Goal: Task Accomplishment & Management: Use online tool/utility

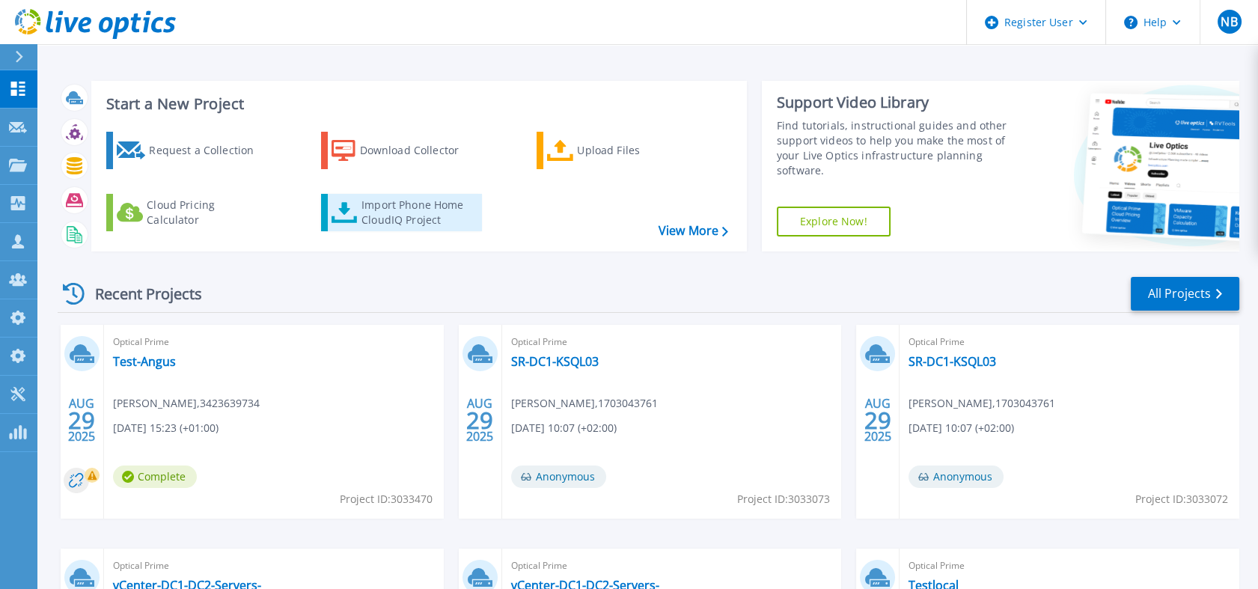
click at [442, 213] on div "Import Phone Home CloudIQ Project" at bounding box center [419, 213] width 117 height 30
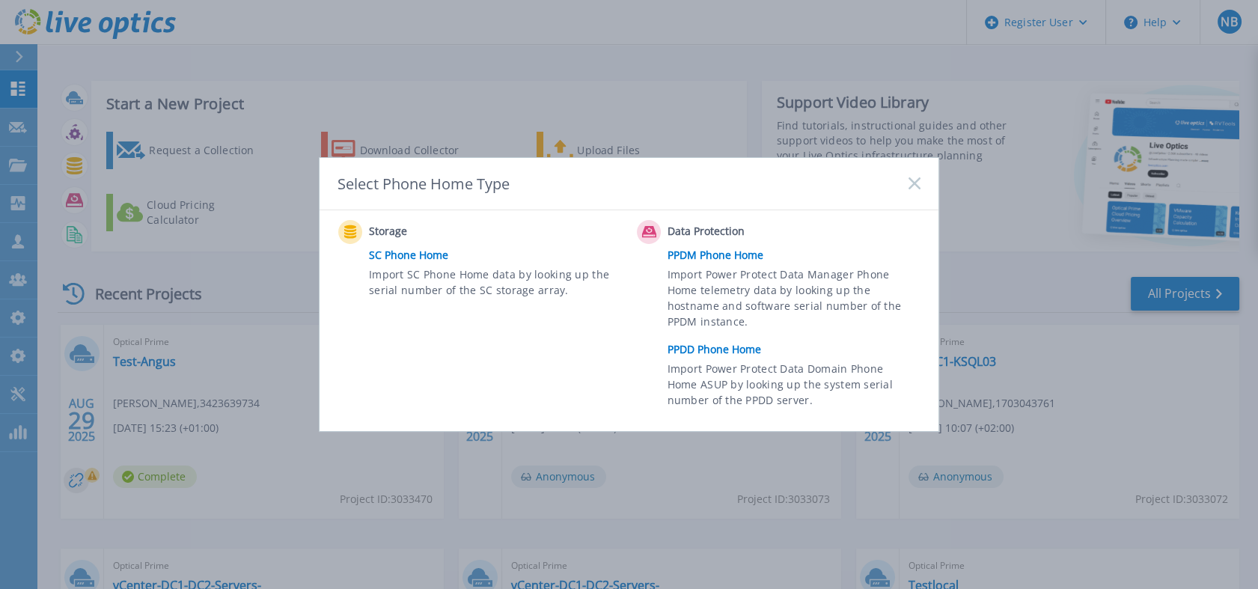
click at [708, 344] on link "PPDD Phone Home" at bounding box center [797, 349] width 260 height 22
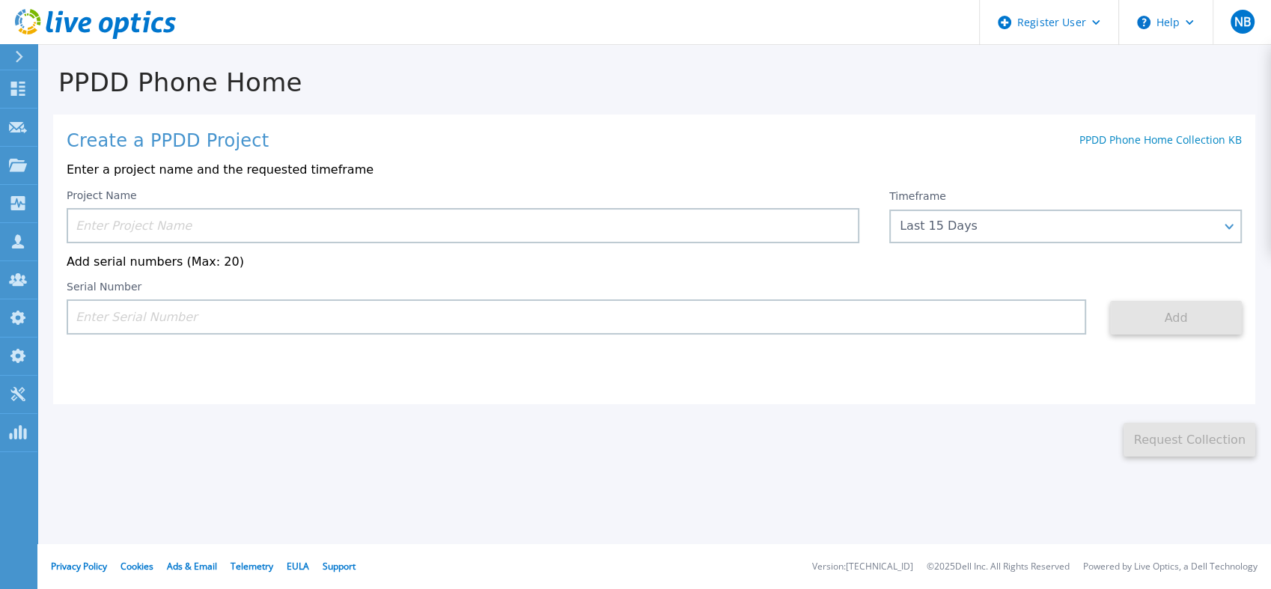
click at [334, 323] on input at bounding box center [576, 316] width 1019 height 35
paste input "Live Optics |"
type input "Live Optics |"
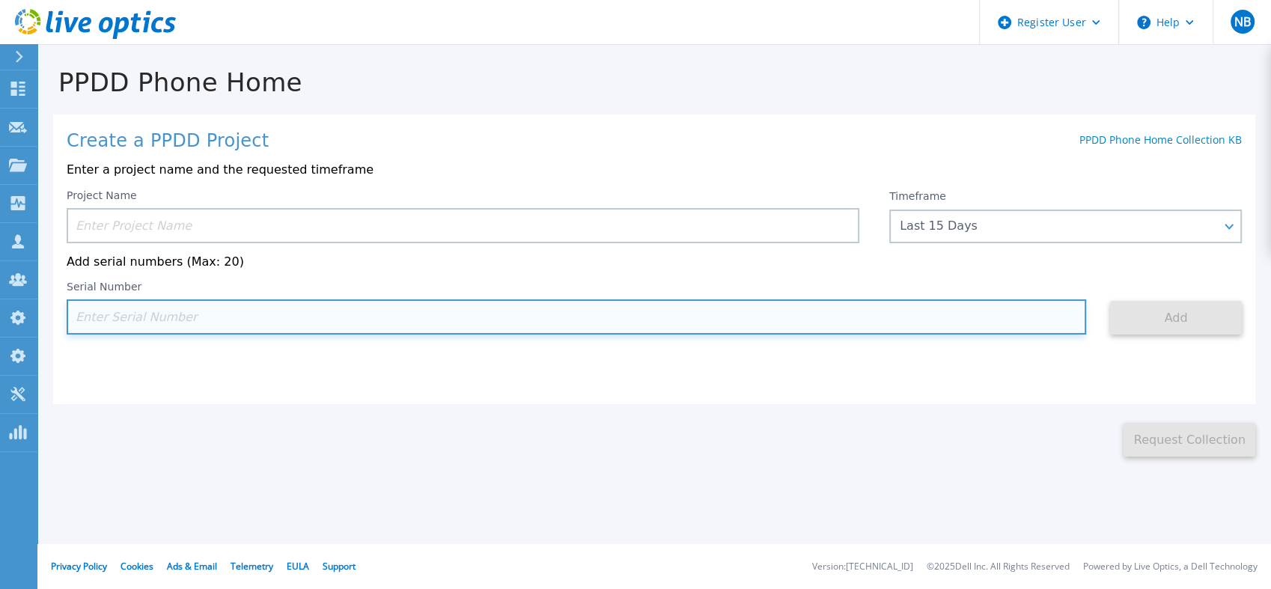
paste input "DE300225000114"
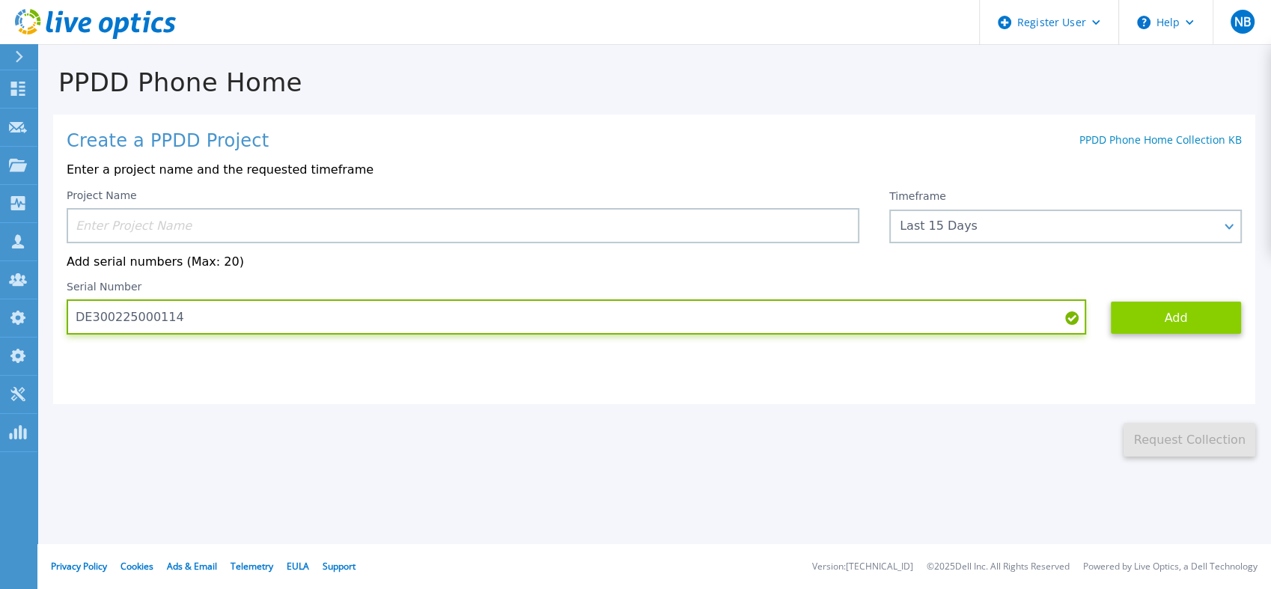
type input "DE300225000114"
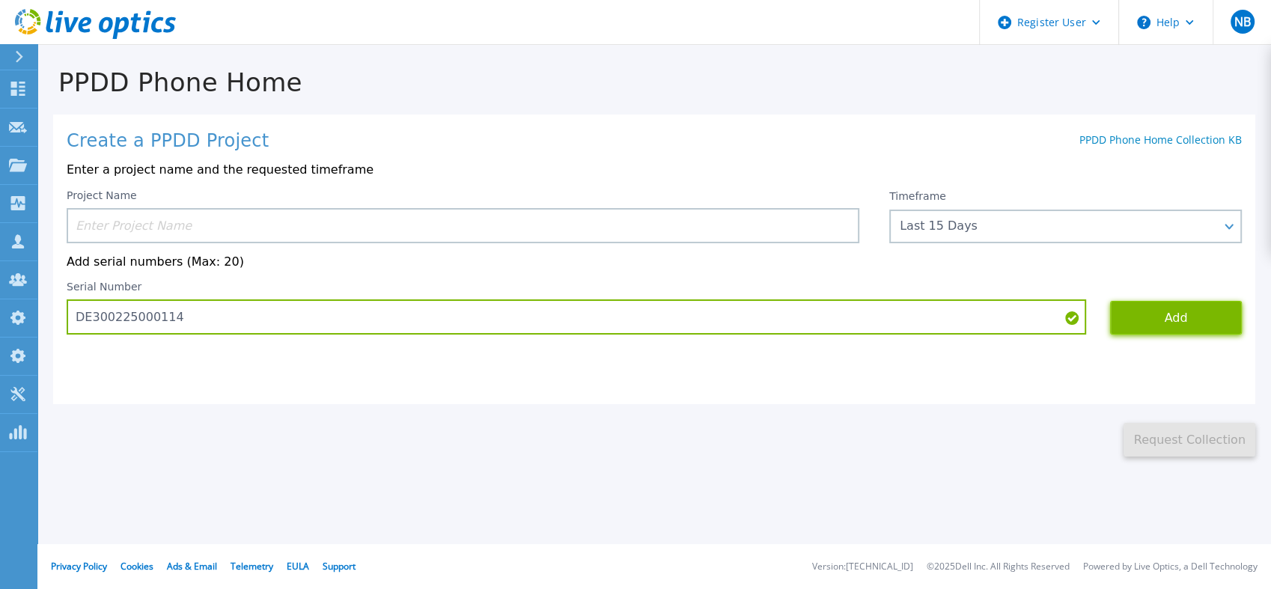
click at [1159, 326] on button "Add" at bounding box center [1176, 318] width 132 height 34
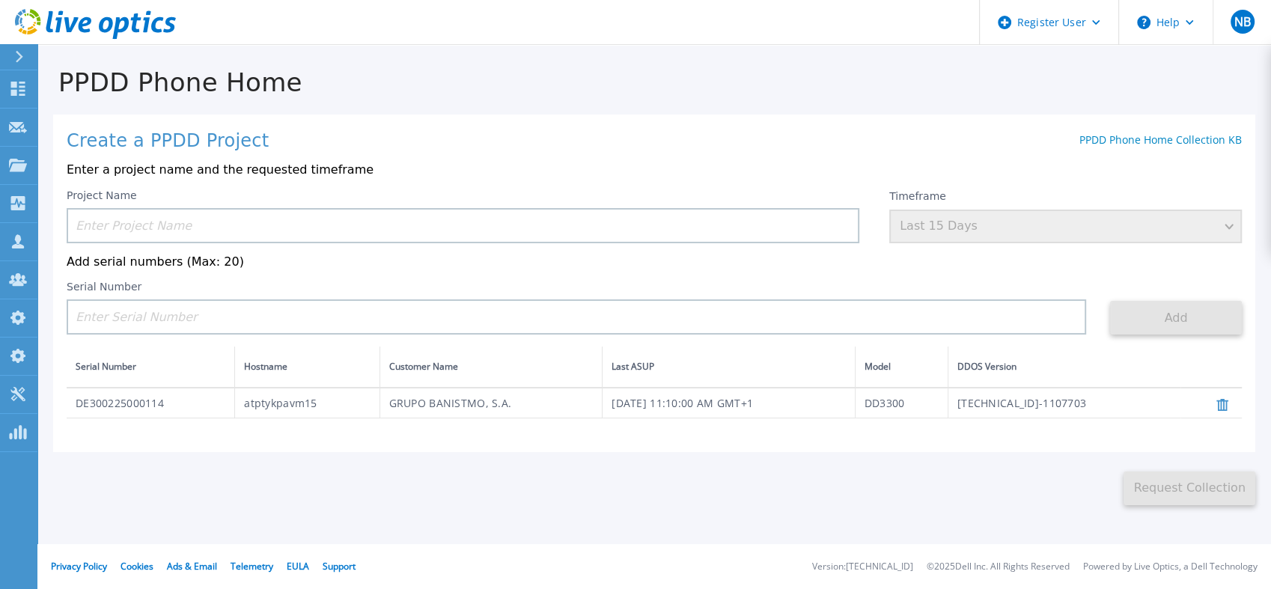
click at [950, 235] on div "Timeframe Last 15 Days" at bounding box center [1065, 216] width 352 height 54
click at [369, 236] on input at bounding box center [463, 225] width 792 height 35
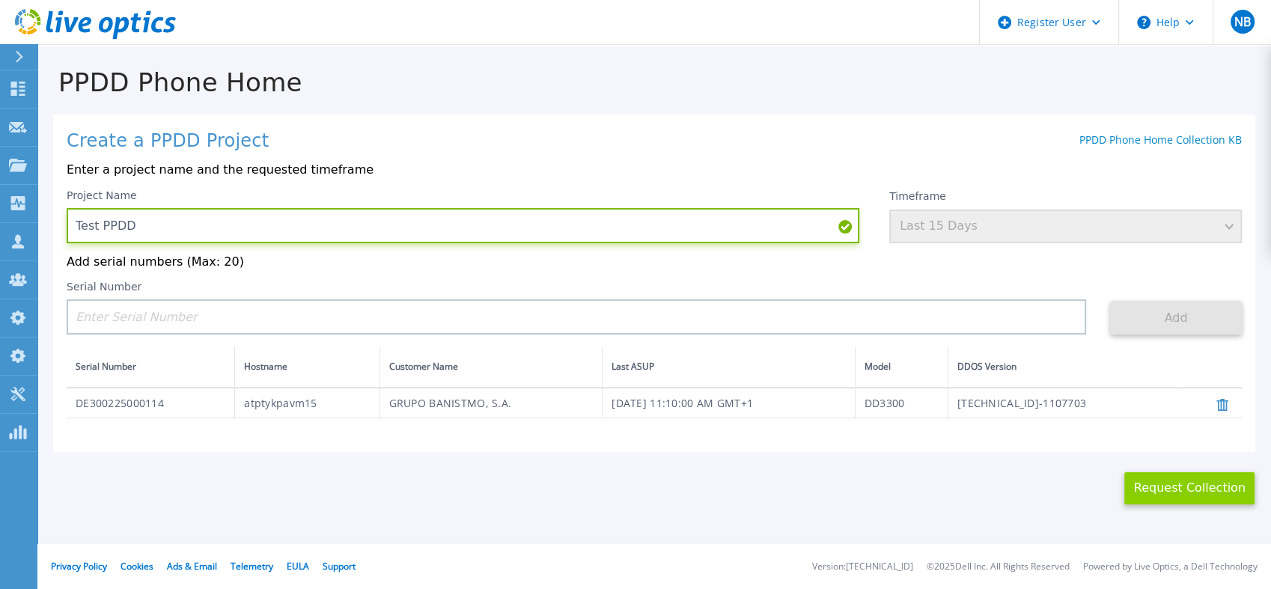
type input "Test PPDD"
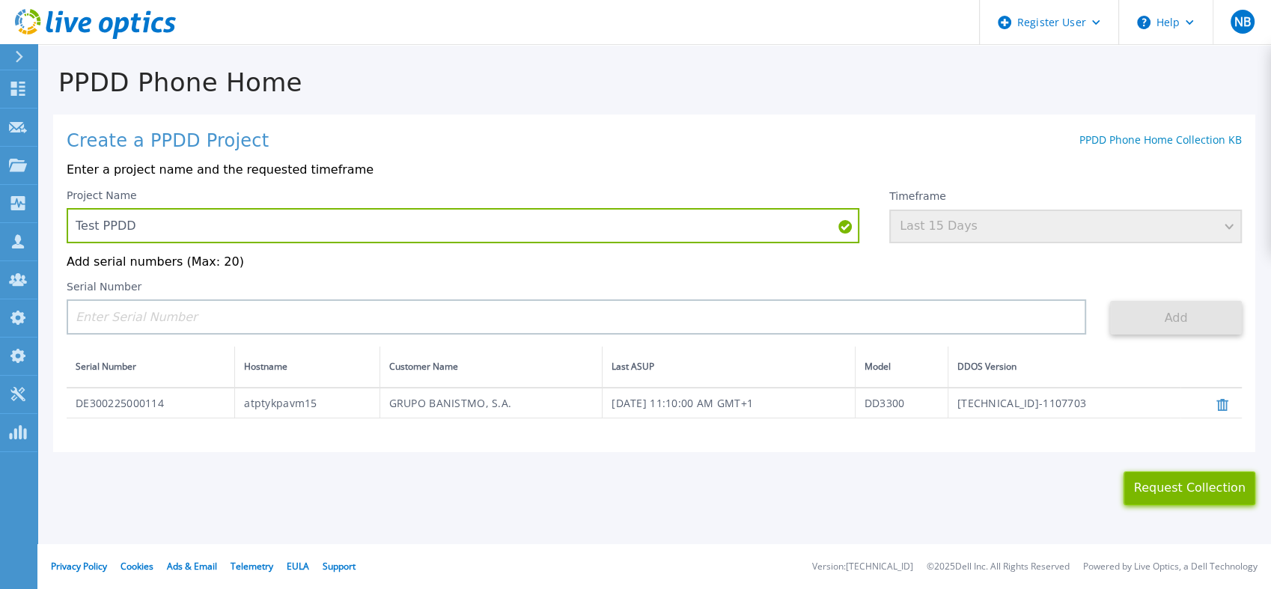
click at [1151, 498] on button "Request Collection" at bounding box center [1189, 488] width 132 height 34
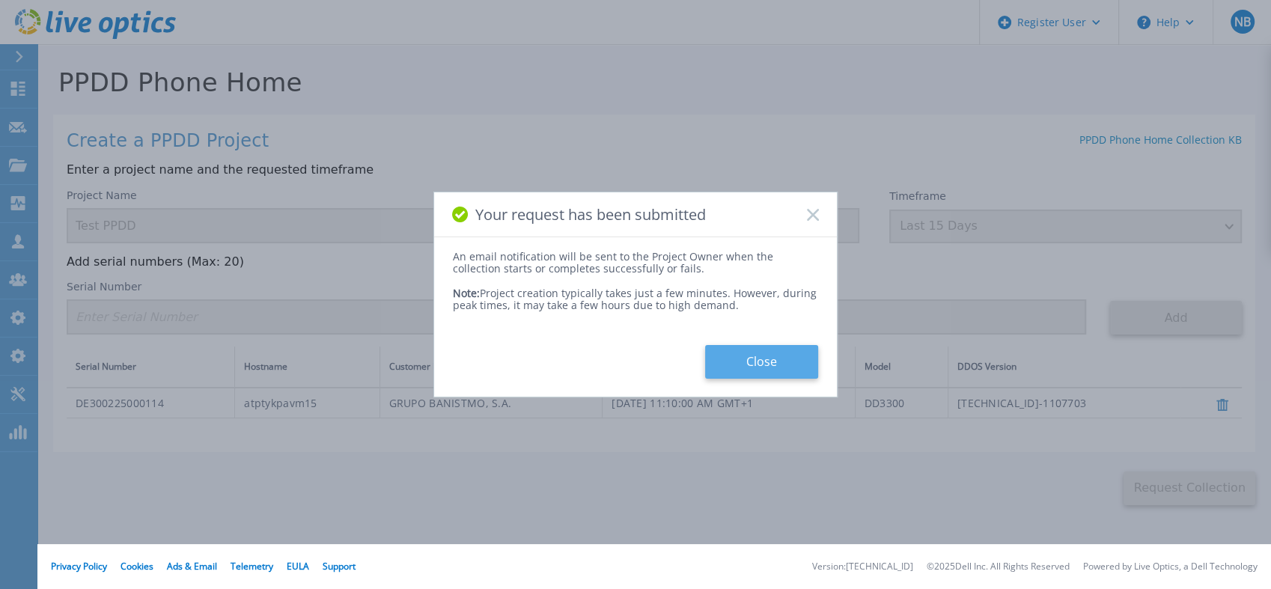
click at [780, 354] on button "Close" at bounding box center [761, 362] width 113 height 34
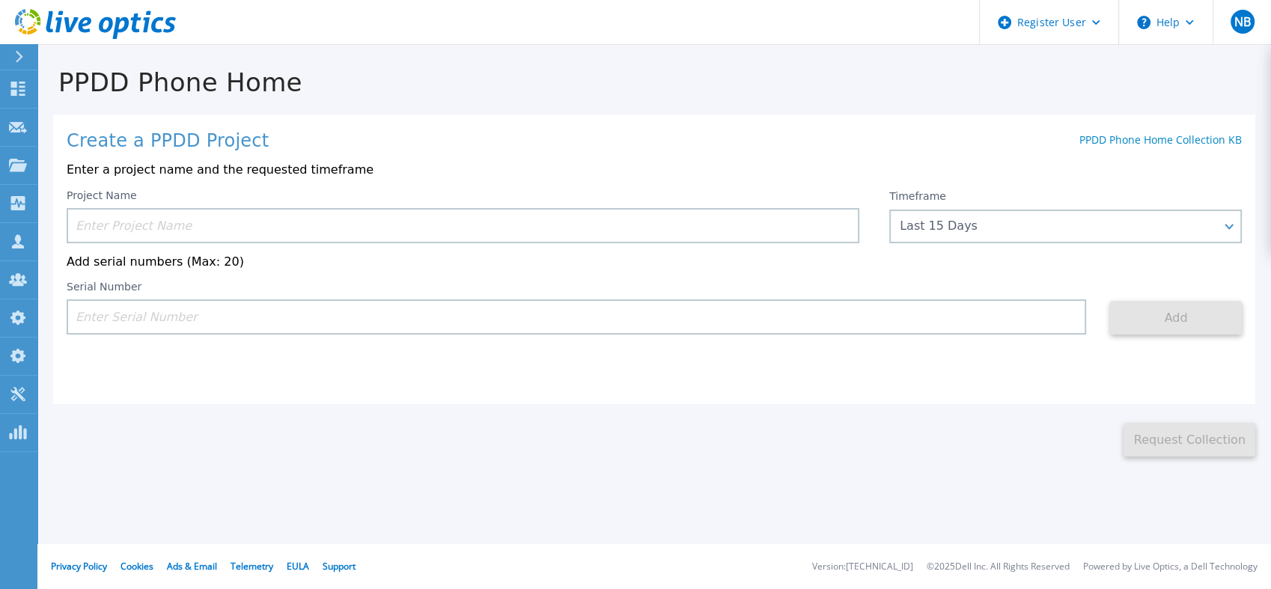
click at [120, 33] on icon at bounding box center [95, 24] width 161 height 31
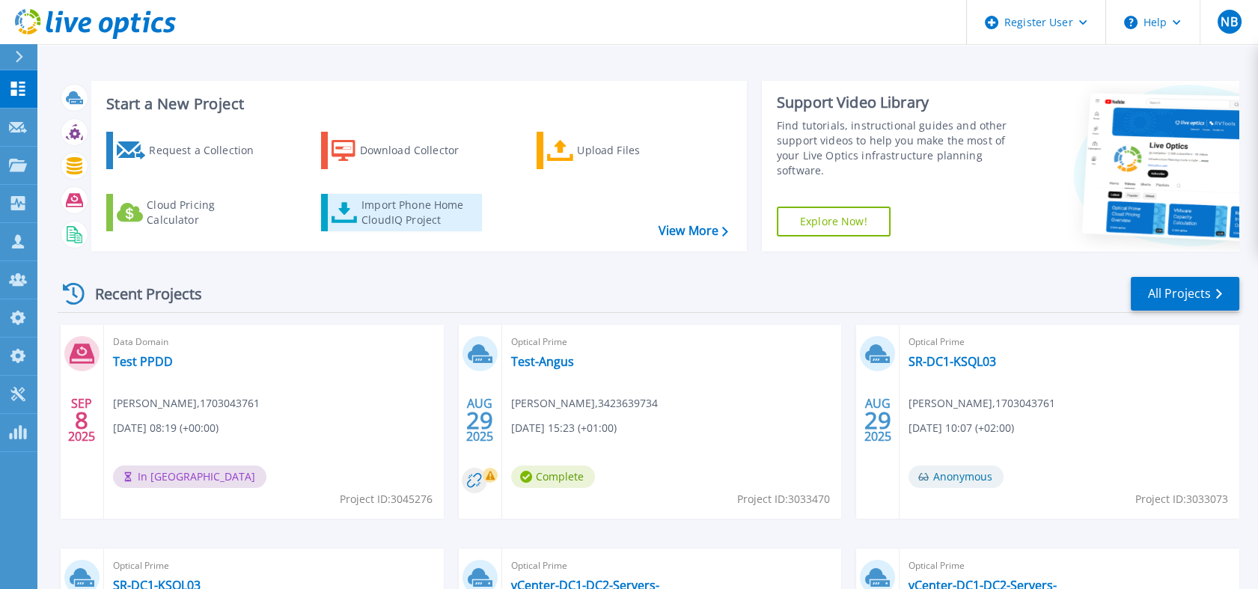
click at [430, 219] on div "Import Phone Home CloudIQ Project" at bounding box center [419, 213] width 117 height 30
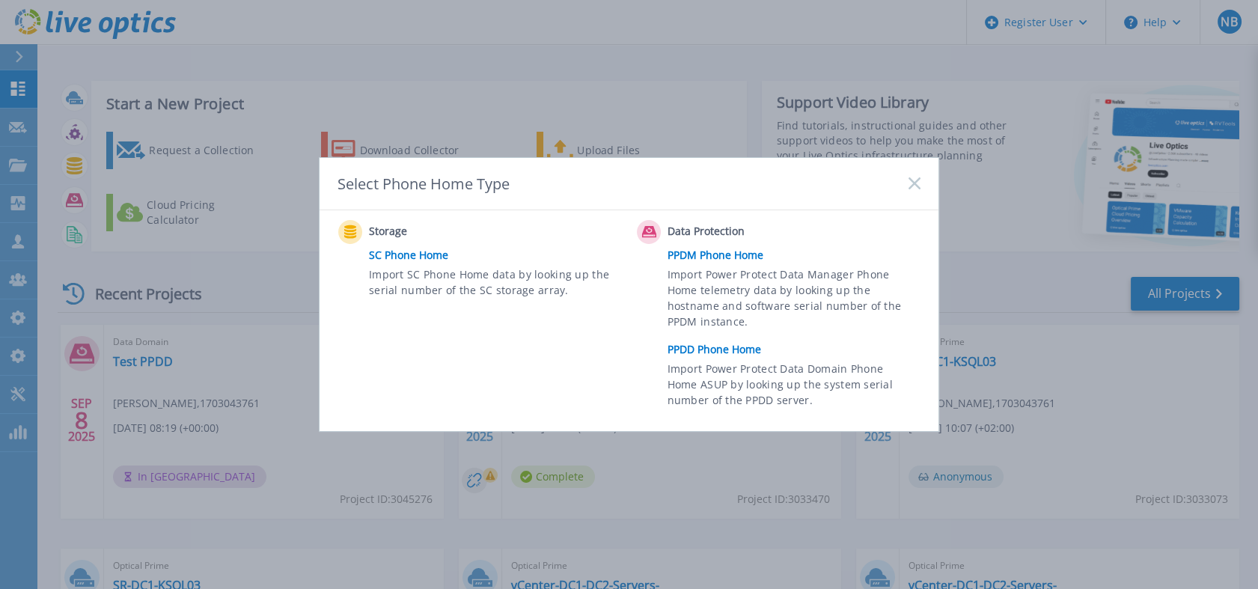
click at [726, 351] on link "PPDD Phone Home" at bounding box center [797, 349] width 260 height 22
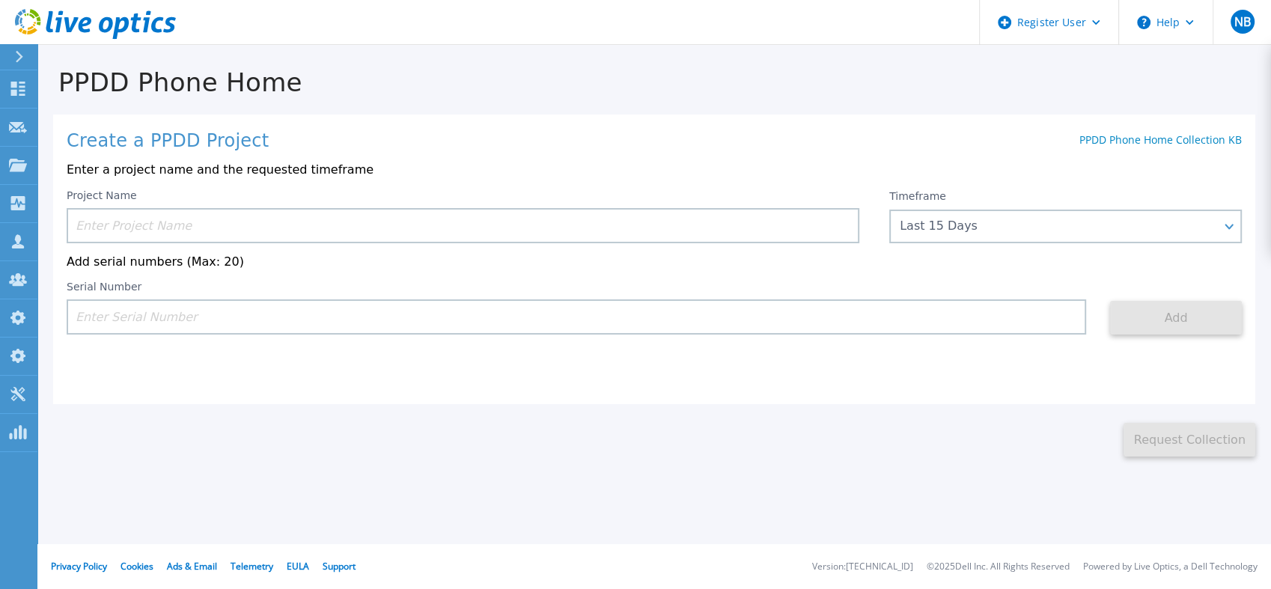
click at [343, 314] on input at bounding box center [576, 316] width 1019 height 35
paste input "DE300225000114"
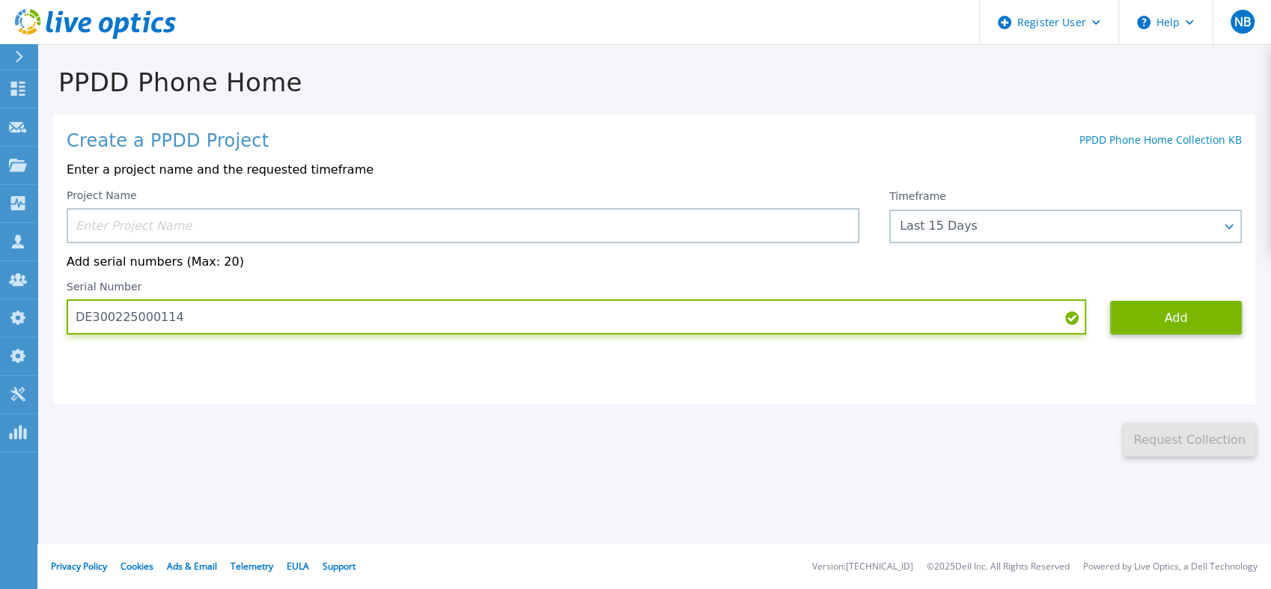
type input "DE300225000114"
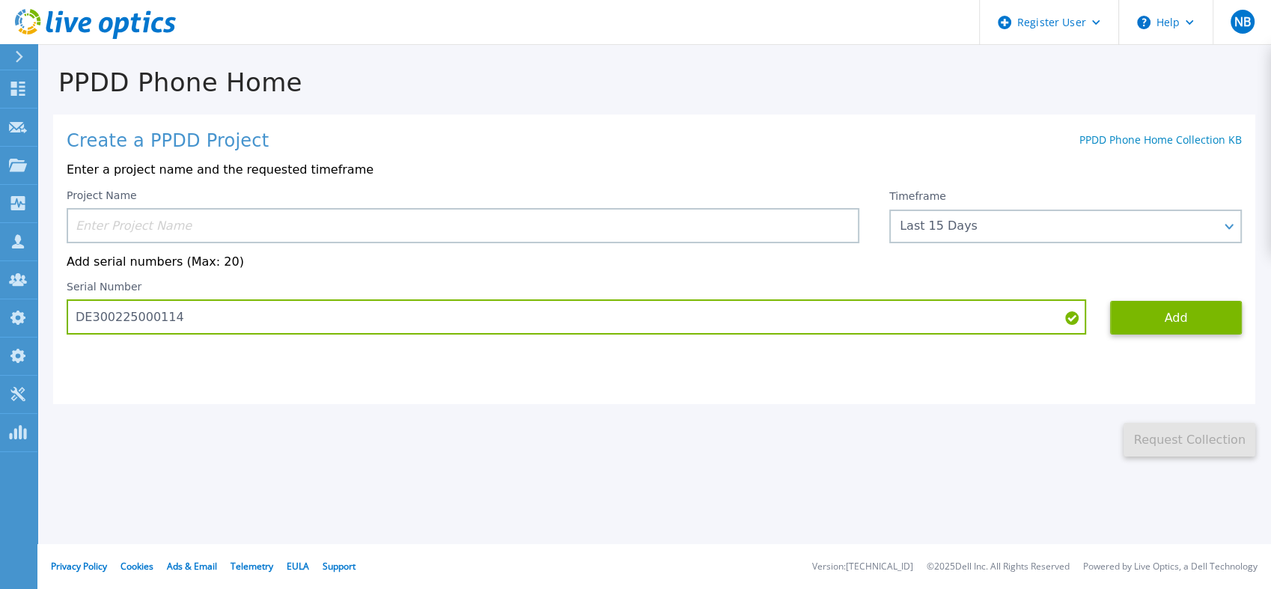
click at [347, 227] on input at bounding box center [463, 225] width 792 height 35
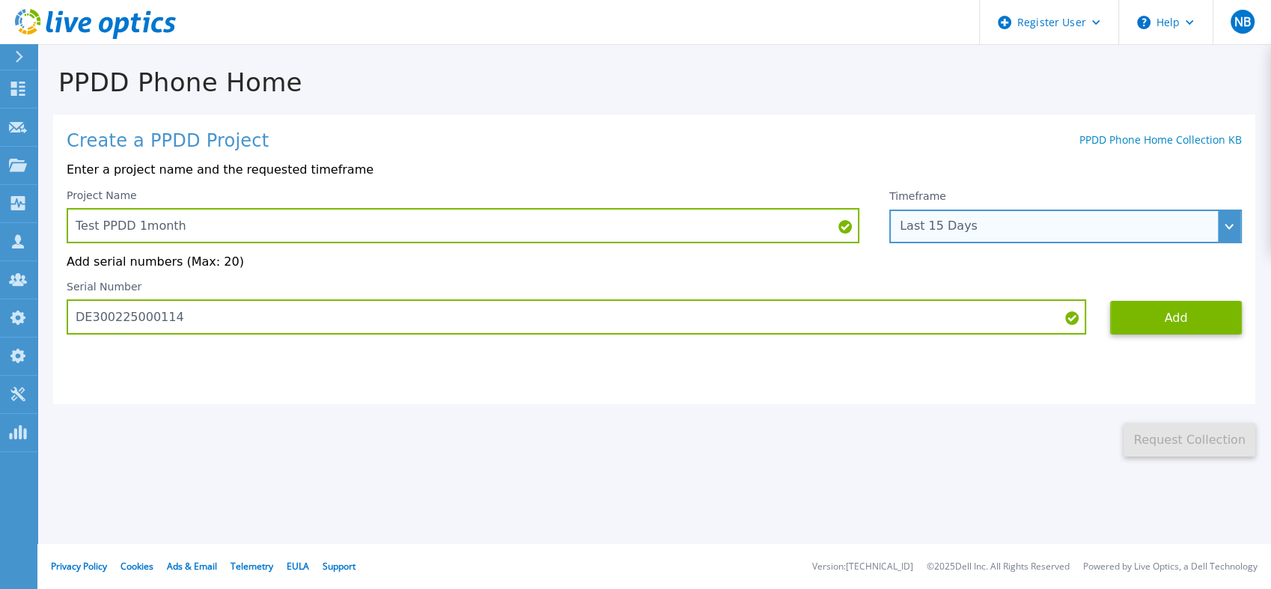
click at [926, 226] on div "Last 15 Days" at bounding box center [1056, 225] width 315 height 13
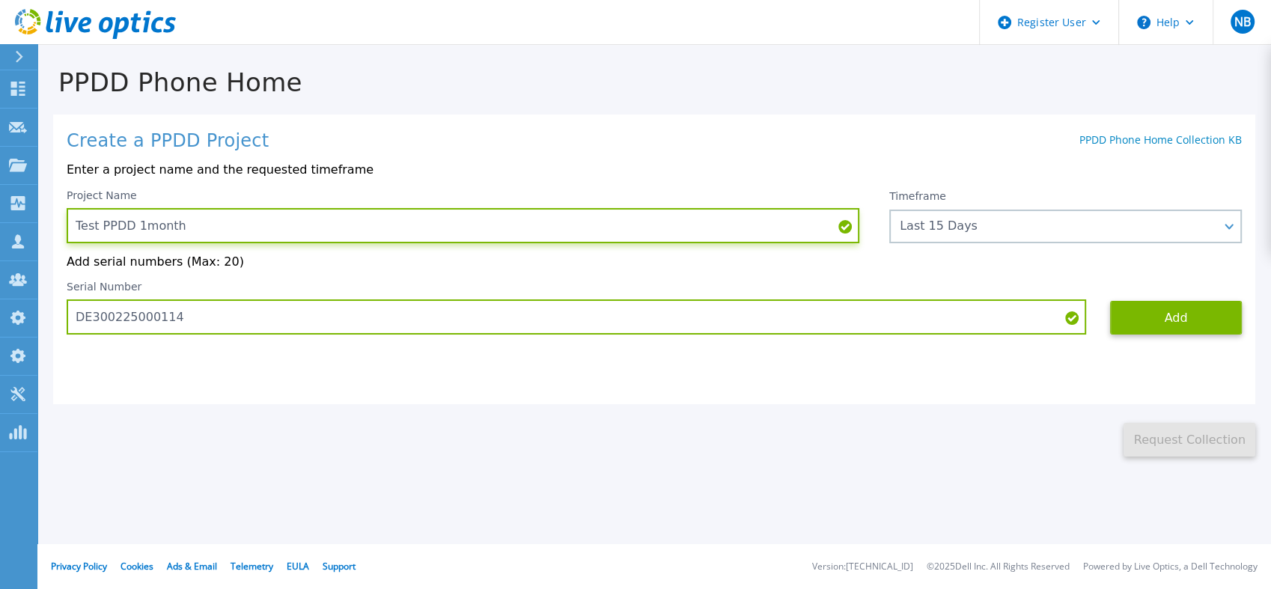
click at [152, 223] on input "Test PPDD 1month" at bounding box center [463, 225] width 792 height 35
drag, startPoint x: 195, startPoint y: 227, endPoint x: 141, endPoint y: 236, distance: 54.5
click at [141, 236] on input "Test PPDD 1month" at bounding box center [463, 225] width 792 height 35
type input "Test PPDD 1yr"
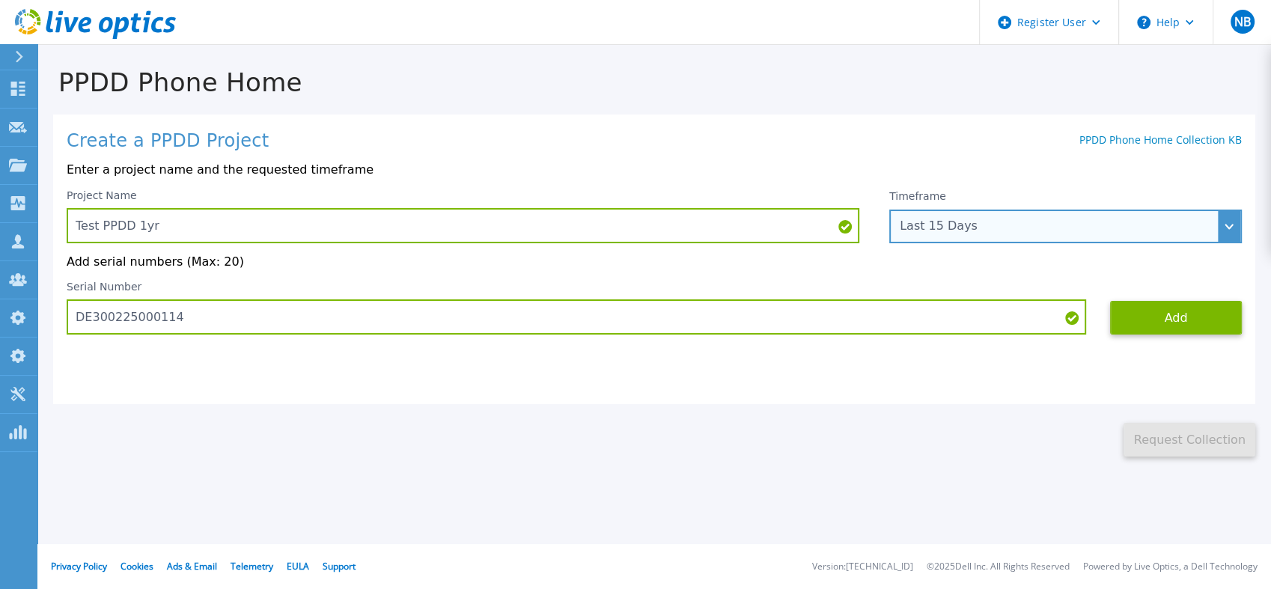
click at [945, 231] on div "Last 15 Days" at bounding box center [1056, 225] width 315 height 13
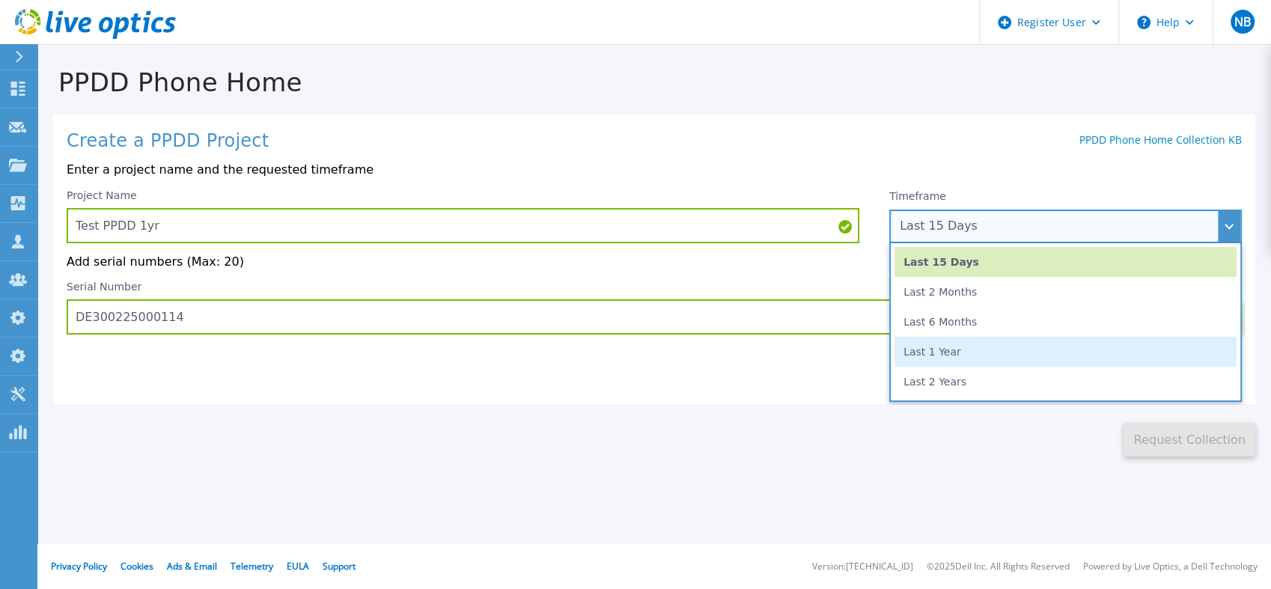
click at [958, 354] on li "Last 1 Year" at bounding box center [1065, 352] width 342 height 30
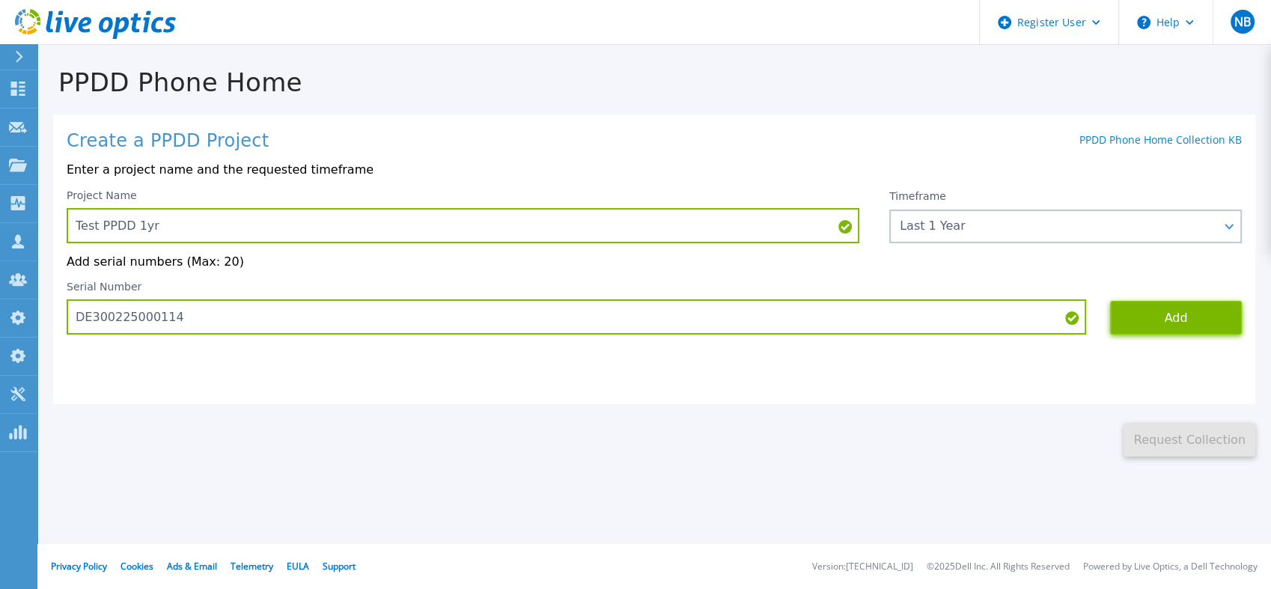
click at [1142, 330] on button "Add" at bounding box center [1176, 318] width 132 height 34
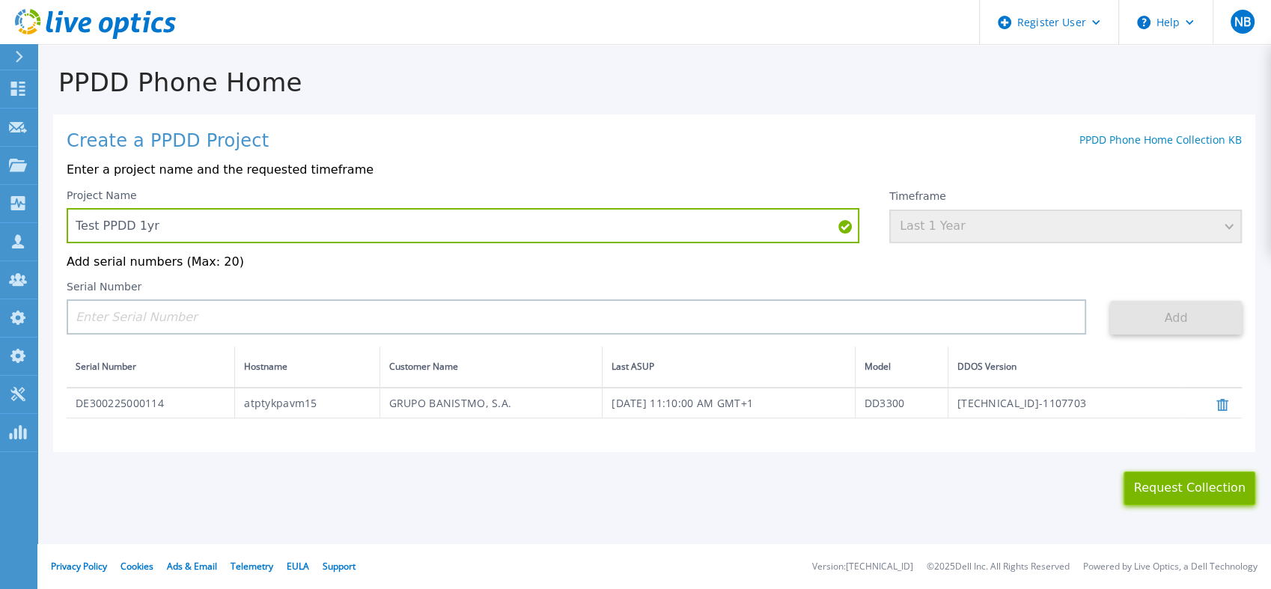
click at [1149, 488] on button "Request Collection" at bounding box center [1189, 488] width 132 height 34
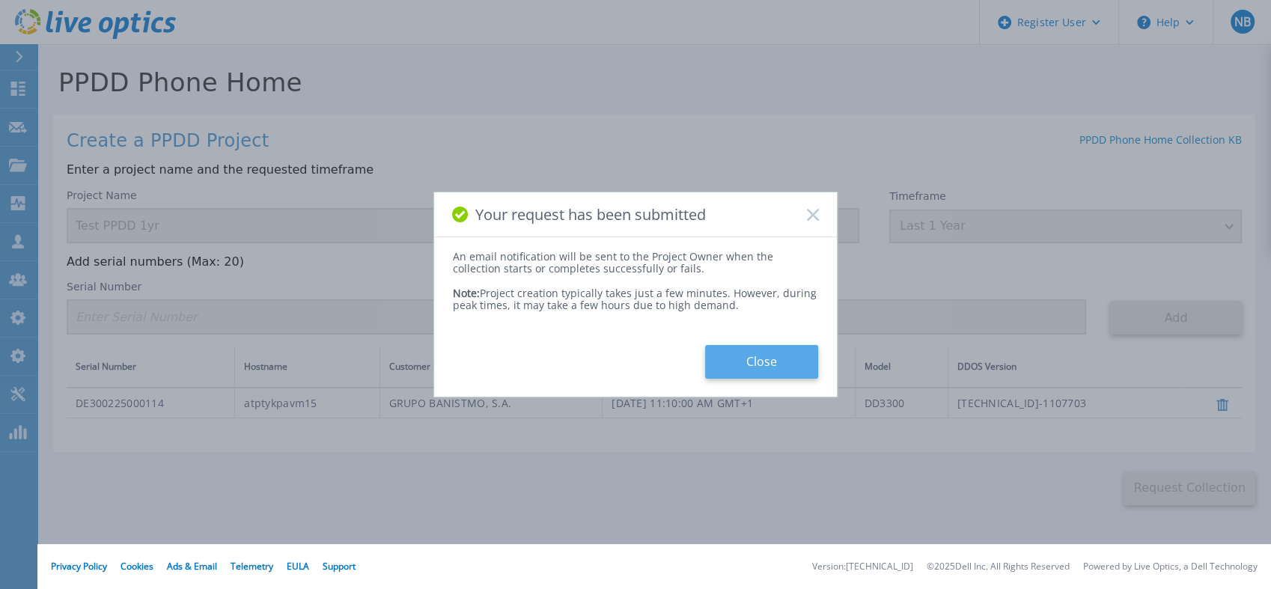
click at [760, 365] on button "Close" at bounding box center [761, 362] width 113 height 34
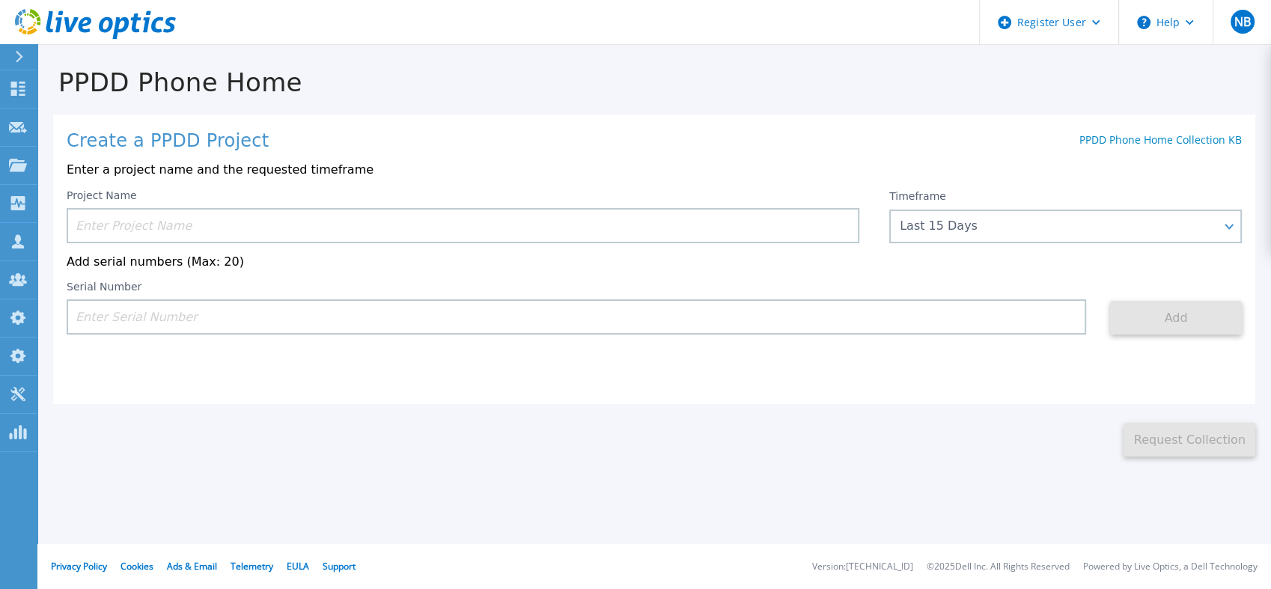
click at [139, 14] on icon at bounding box center [95, 24] width 161 height 31
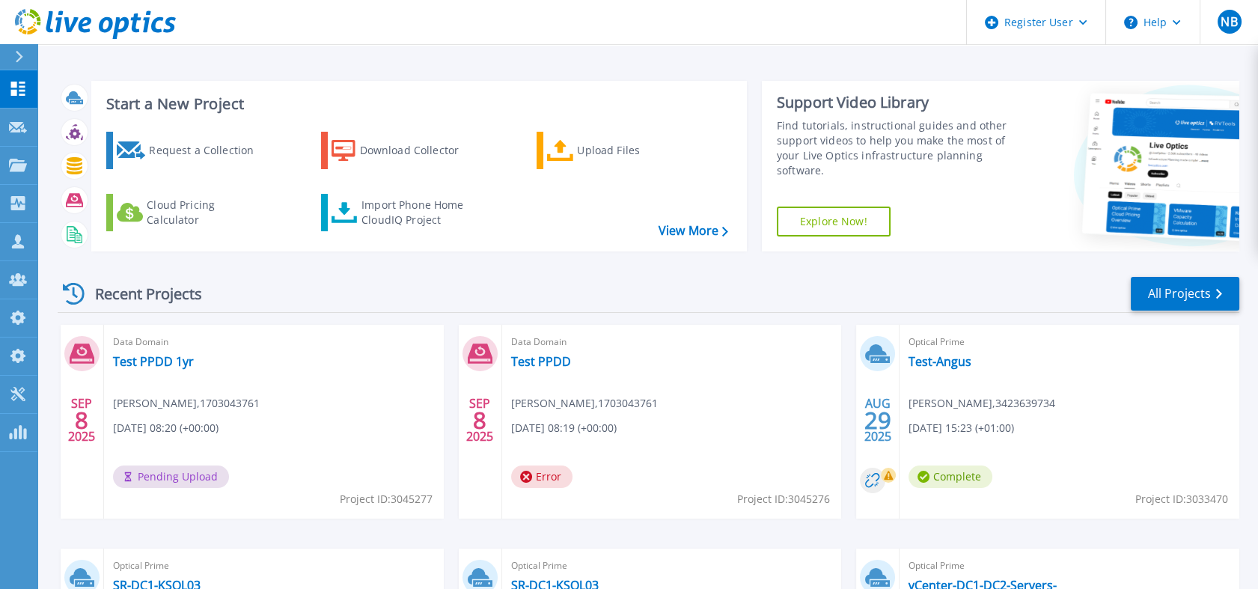
click at [134, 15] on icon at bounding box center [136, 22] width 10 height 19
click at [181, 369] on div "Data Domain Test PPDD 1yr [PERSON_NAME] , 1703043761 [DATE] 08:20 (+00:00) Erro…" at bounding box center [274, 422] width 340 height 194
click at [181, 366] on link "Test PPDD 1yr" at bounding box center [153, 361] width 81 height 15
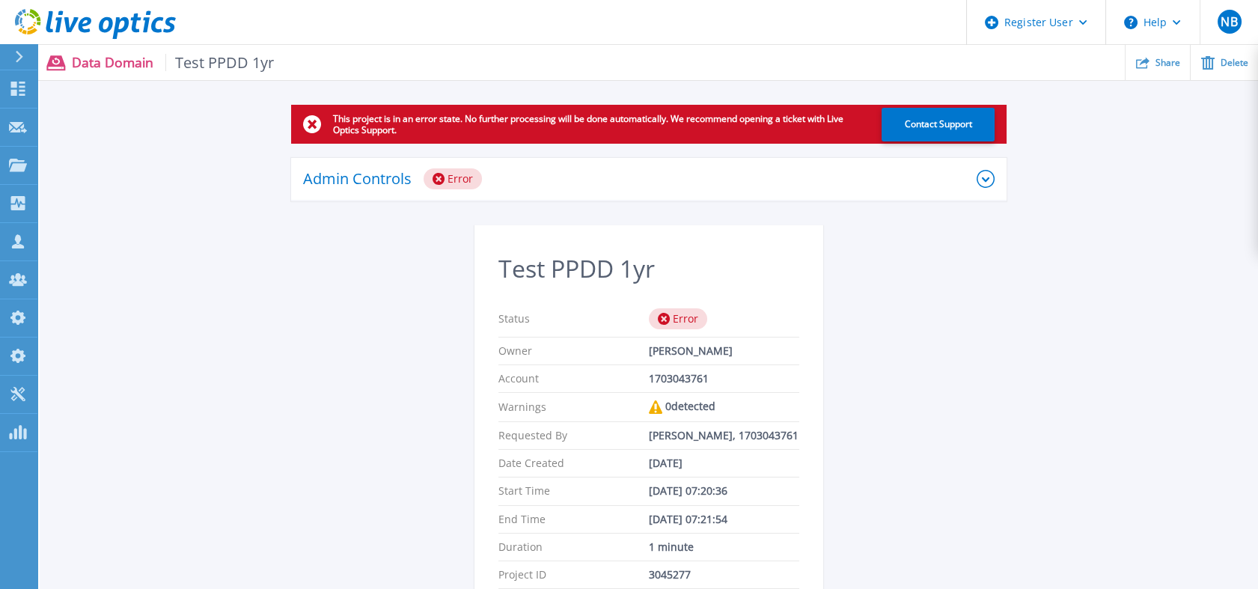
click at [492, 185] on div "Admin Controls Error" at bounding box center [639, 178] width 673 height 21
